Goal: Information Seeking & Learning: Learn about a topic

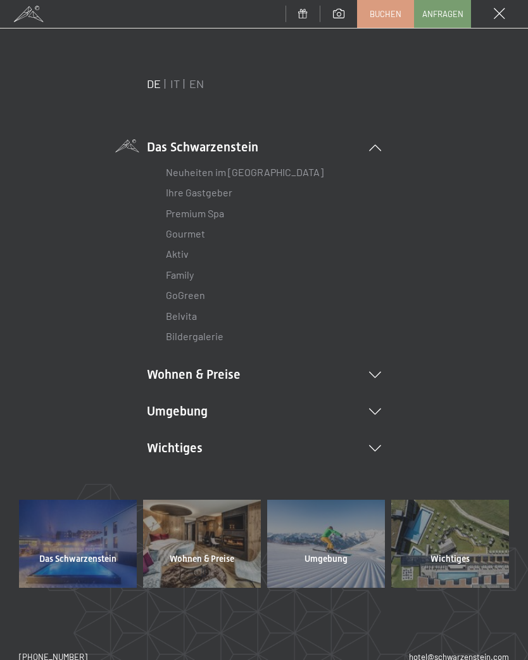
click at [380, 402] on li "Umgebung Das Ahrntal Ski & Winter Skifahren Skischule Wandern & Sommer Wandern …" at bounding box center [264, 411] width 234 height 18
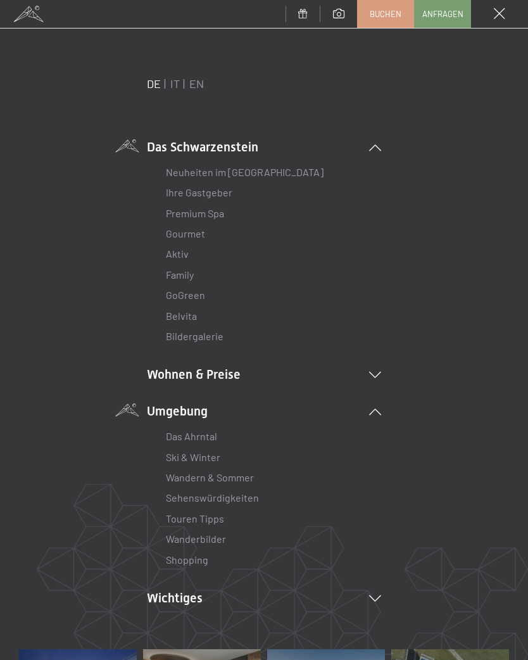
click at [204, 532] on link "Wanderbilder" at bounding box center [196, 538] width 60 height 12
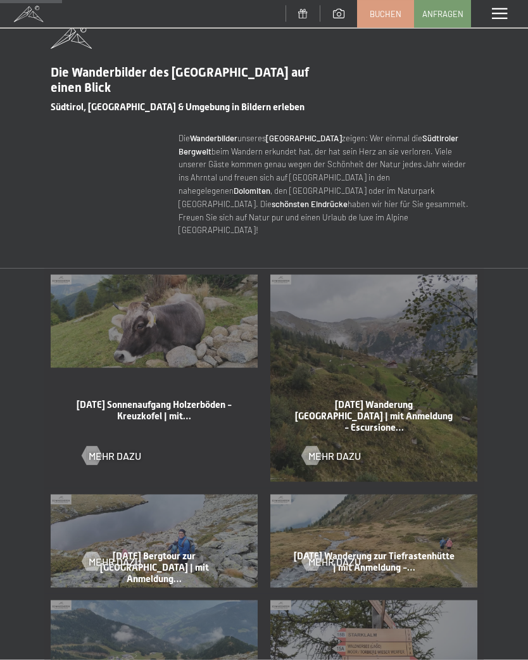
scroll to position [414, 0]
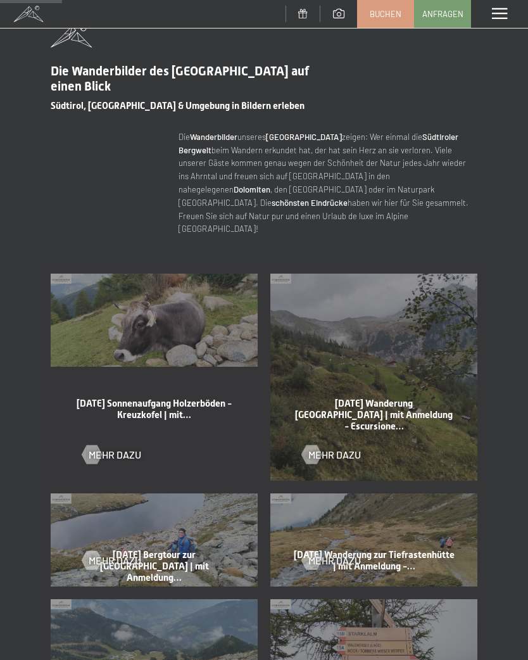
click at [86, 444] on div at bounding box center [91, 453] width 11 height 19
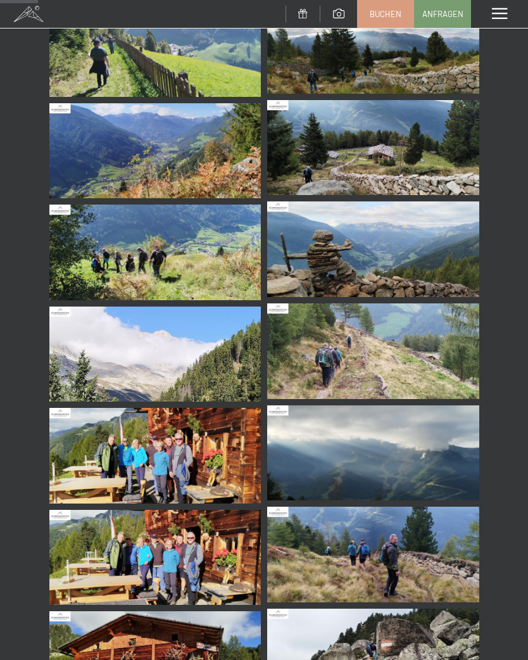
scroll to position [232, 0]
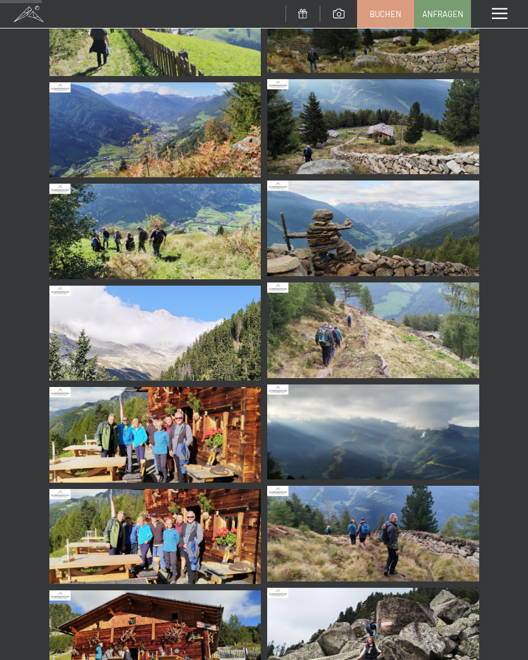
click at [184, 445] on img at bounding box center [155, 435] width 212 height 96
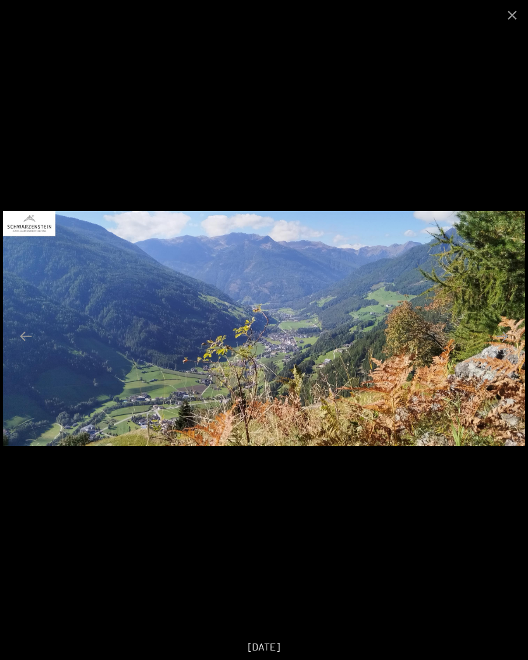
click at [512, 12] on button "Close gallery" at bounding box center [512, 15] width 32 height 30
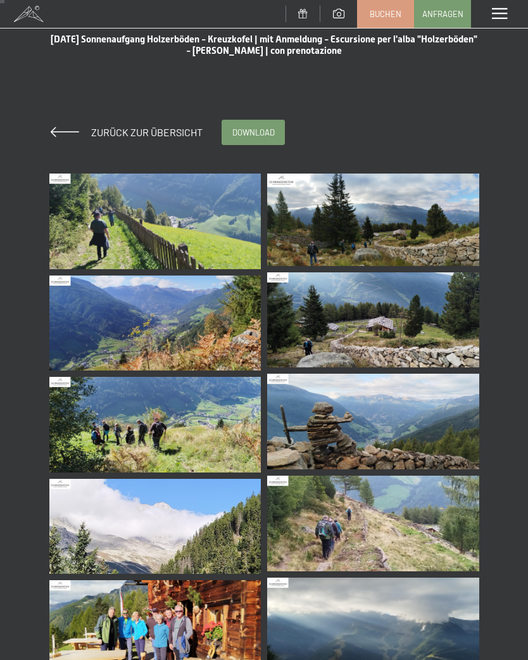
scroll to position [0, 0]
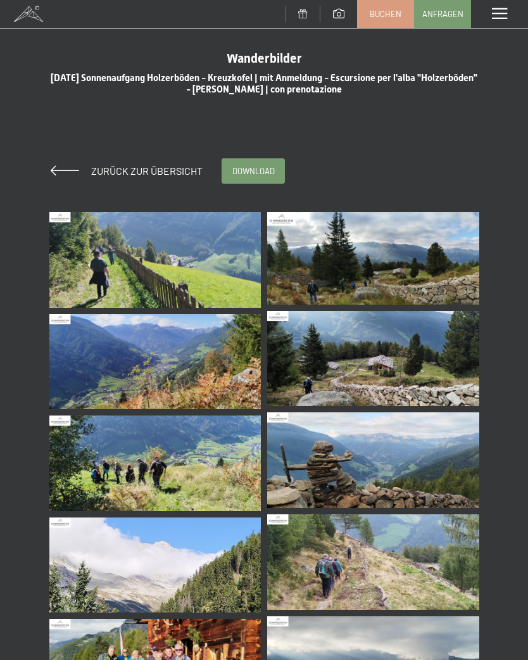
click at [103, 173] on span "Zurück zur Übersicht" at bounding box center [142, 171] width 122 height 12
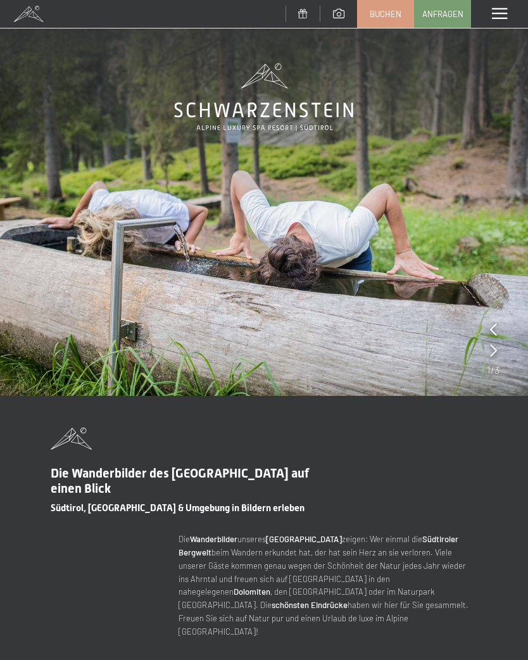
click at [500, 15] on span at bounding box center [499, 13] width 15 height 11
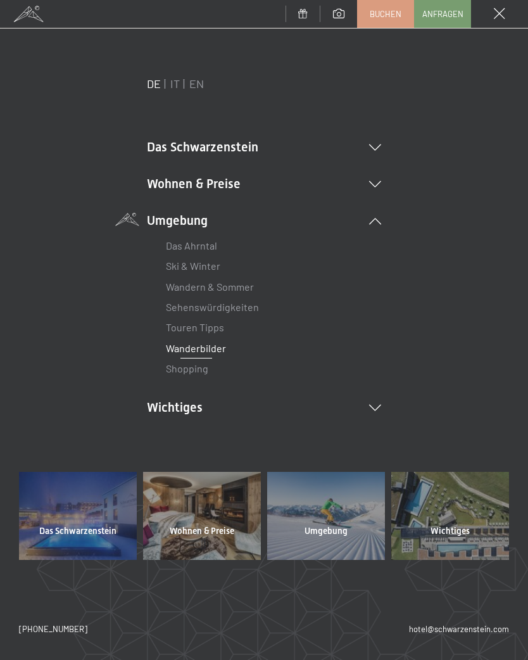
click at [379, 404] on icon at bounding box center [375, 407] width 12 height 6
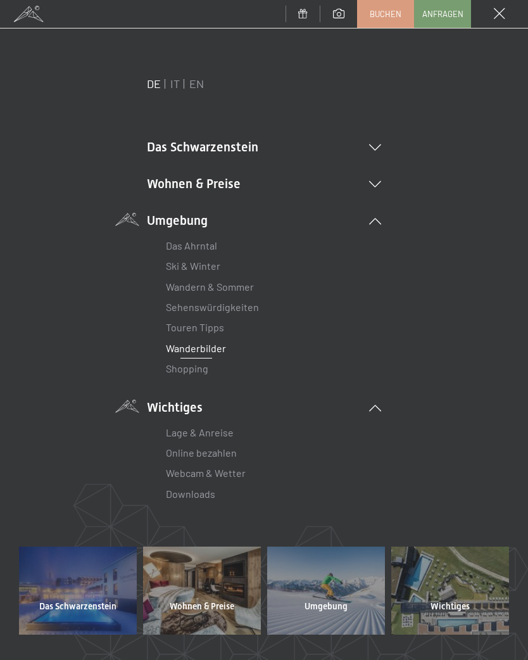
click at [374, 149] on icon at bounding box center [375, 147] width 12 height 6
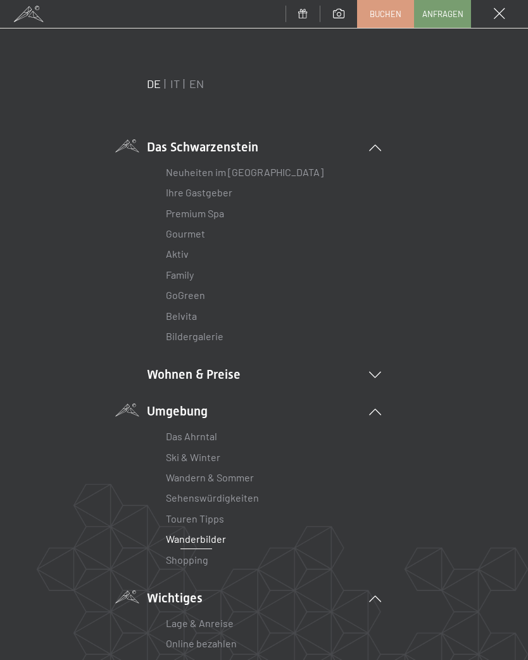
click at [200, 249] on li "Aktiv Wochenprogramm Bilder" at bounding box center [264, 254] width 196 height 20
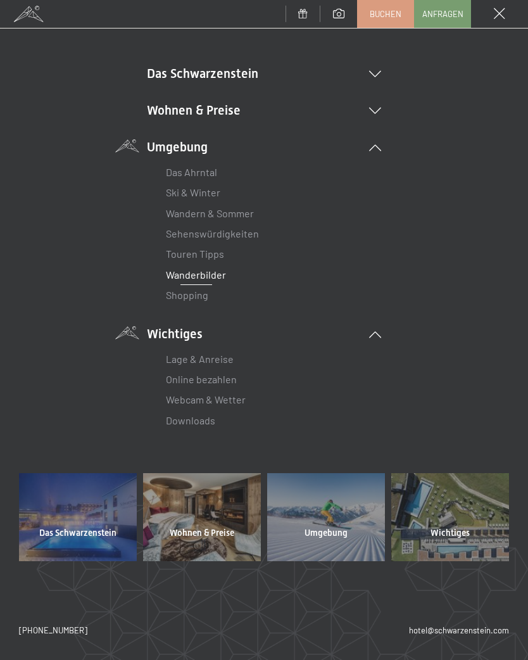
scroll to position [72, 0]
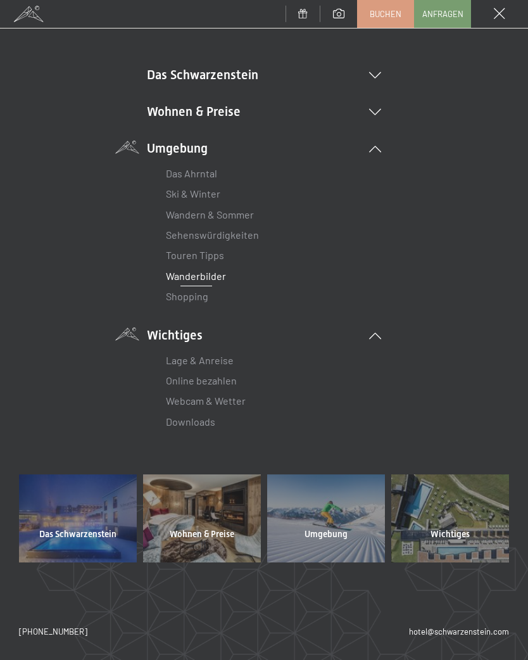
click at [376, 74] on icon at bounding box center [375, 75] width 12 height 6
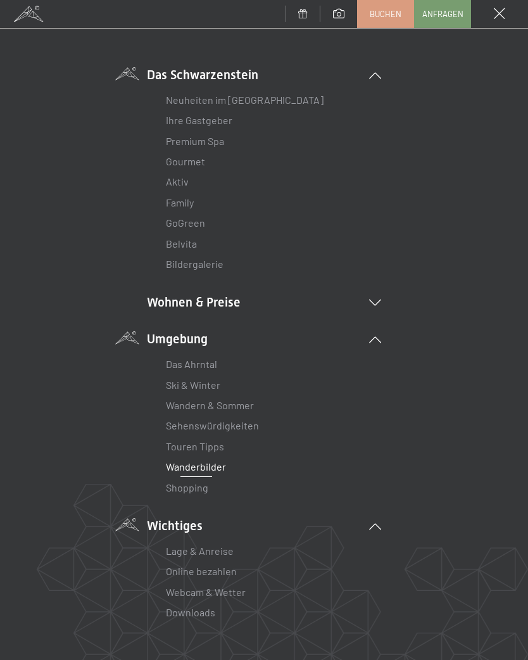
click at [180, 179] on link "Aktiv" at bounding box center [177, 181] width 23 height 12
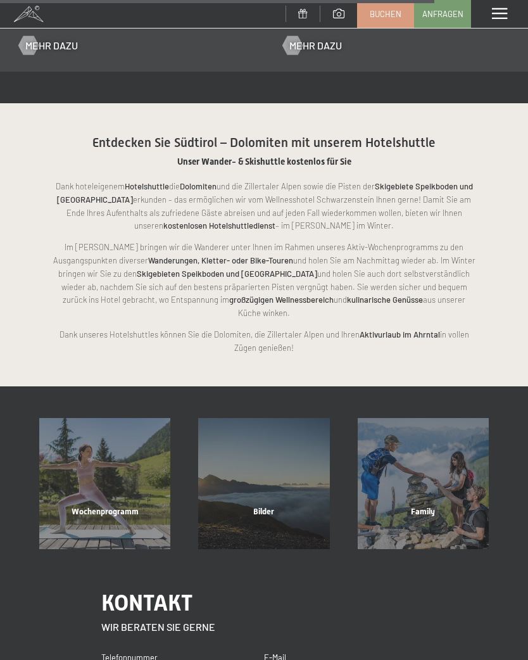
scroll to position [2153, 0]
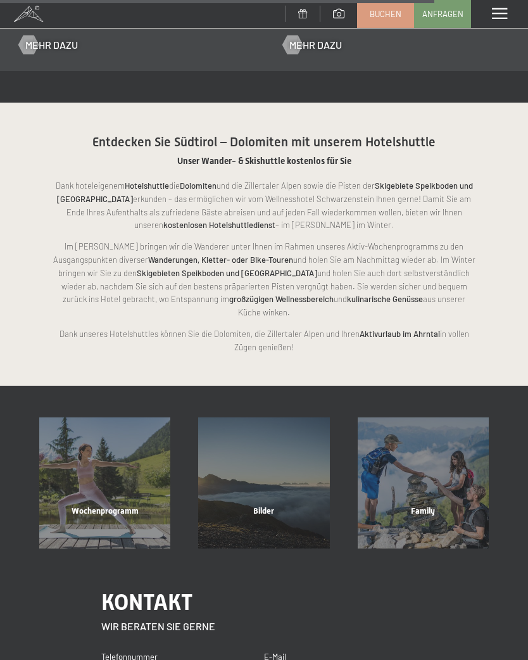
click at [131, 505] on div "Wochenprogramm" at bounding box center [104, 526] width 159 height 43
